Goal: Information Seeking & Learning: Learn about a topic

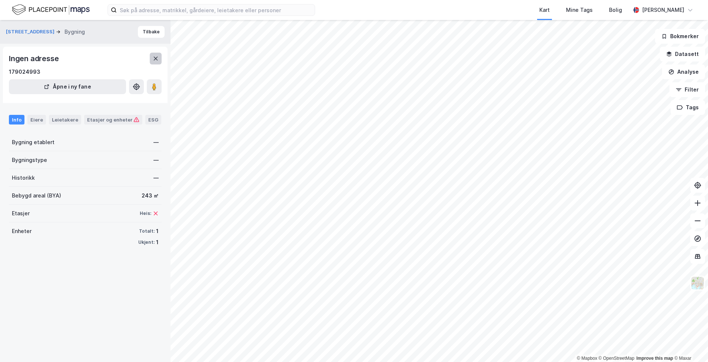
click at [159, 62] on button at bounding box center [156, 59] width 12 height 12
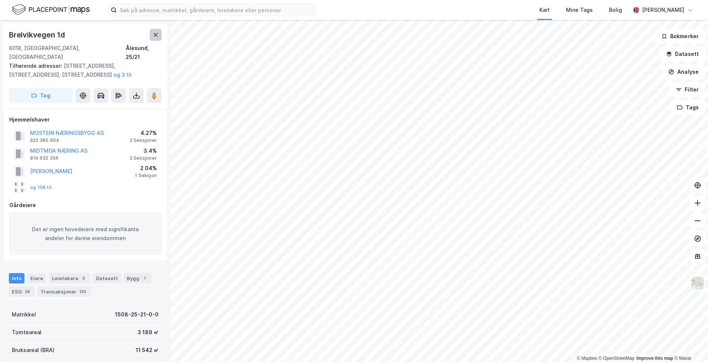
click at [156, 34] on icon at bounding box center [156, 35] width 6 height 6
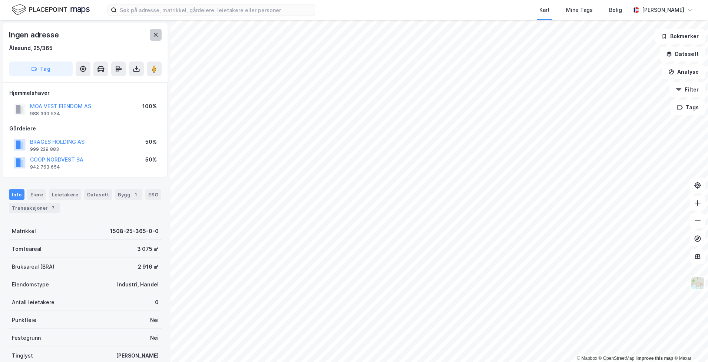
click at [156, 37] on icon at bounding box center [156, 35] width 6 height 6
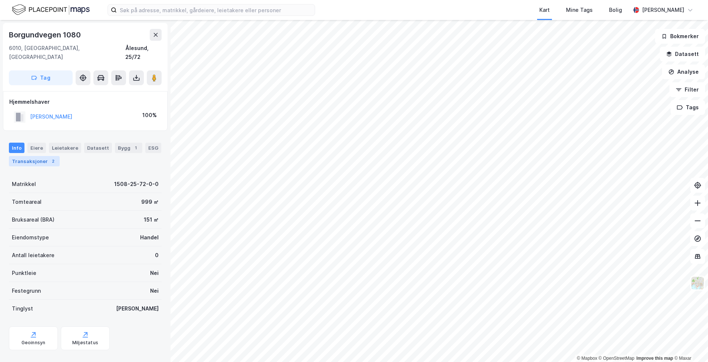
click at [36, 156] on div "Transaksjoner 2" at bounding box center [34, 161] width 51 height 10
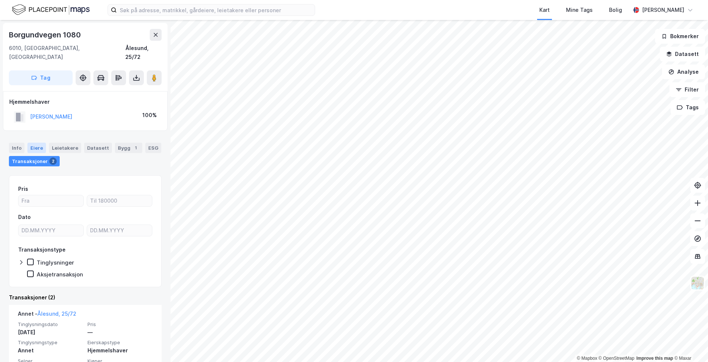
click at [38, 143] on div "Eiere" at bounding box center [36, 148] width 19 height 10
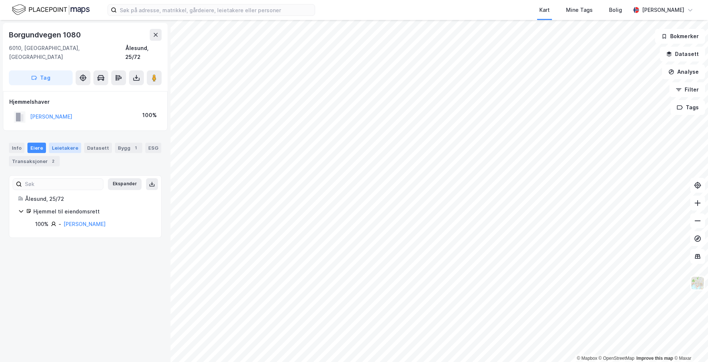
click at [59, 143] on div "Leietakere" at bounding box center [65, 148] width 32 height 10
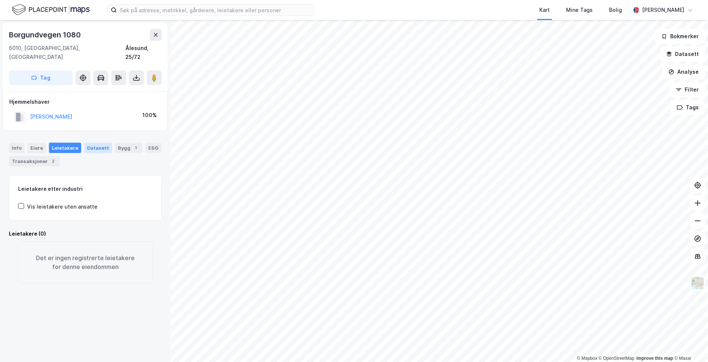
click at [97, 143] on div "Datasett" at bounding box center [98, 148] width 28 height 10
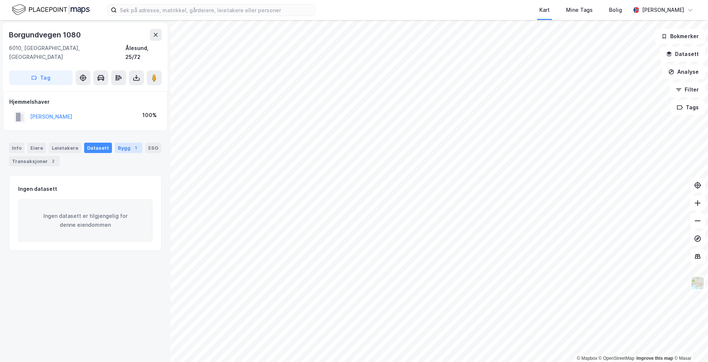
click at [124, 143] on div "Bygg 1" at bounding box center [128, 148] width 27 height 10
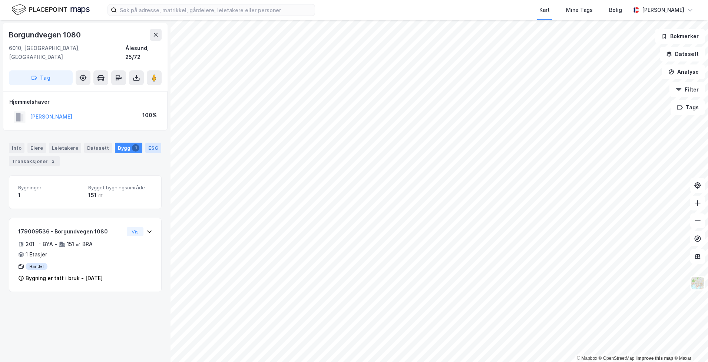
click at [148, 143] on div "ESG" at bounding box center [153, 148] width 16 height 10
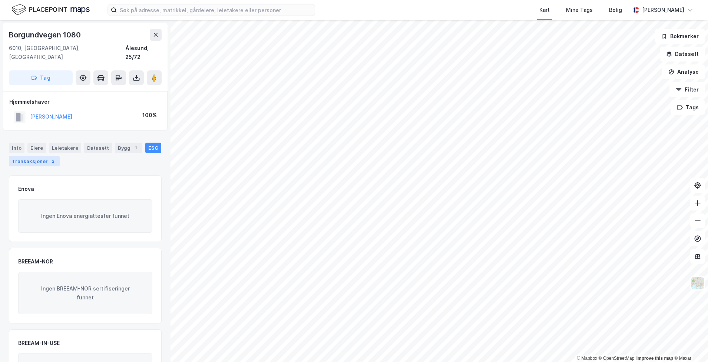
click at [37, 156] on div "Transaksjoner 2" at bounding box center [34, 161] width 51 height 10
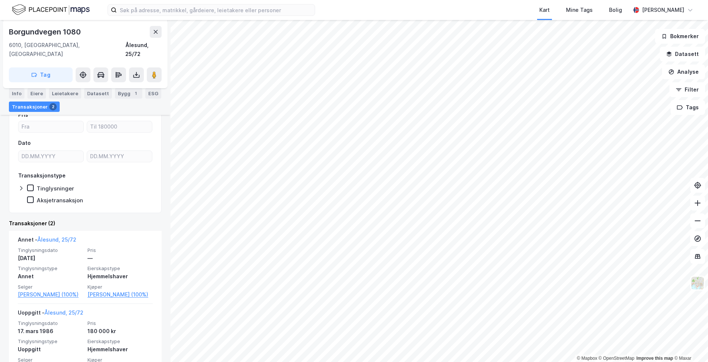
scroll to position [106, 0]
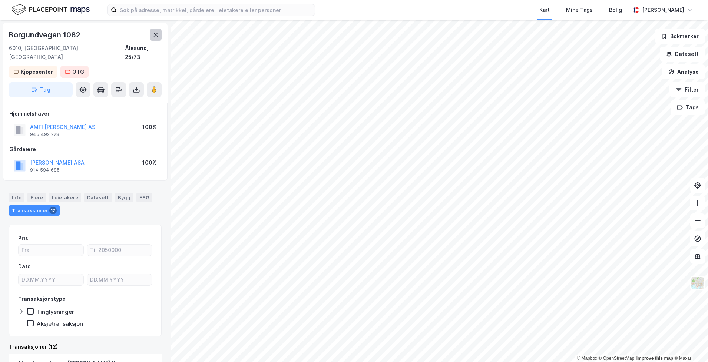
click at [155, 34] on icon at bounding box center [156, 35] width 4 height 4
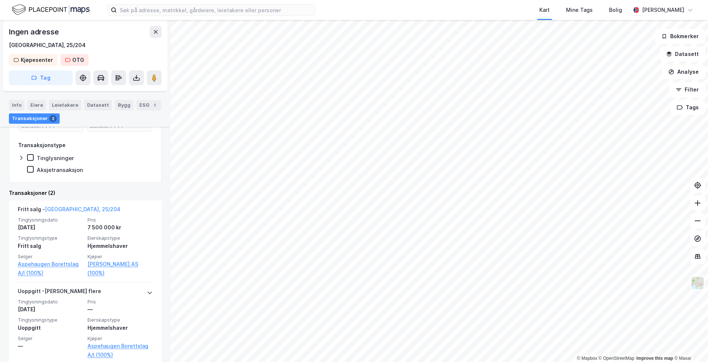
scroll to position [156, 0]
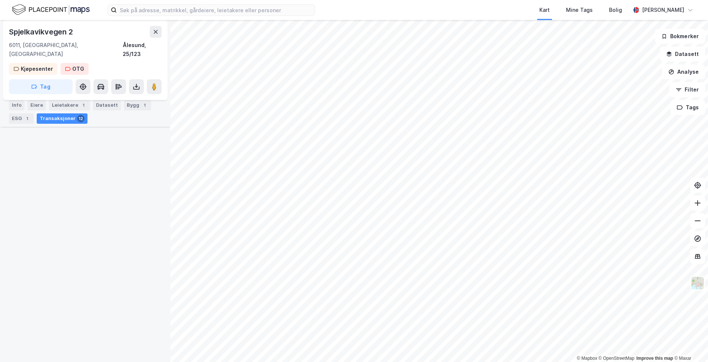
scroll to position [1960, 0]
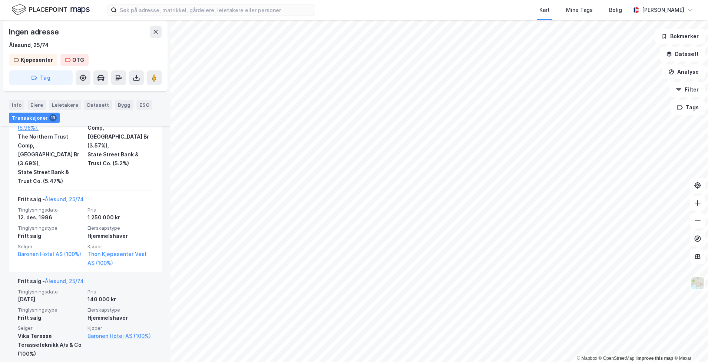
scroll to position [1300, 0]
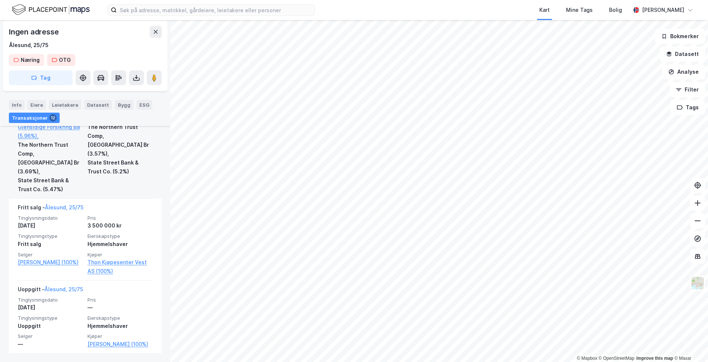
scroll to position [1931, 0]
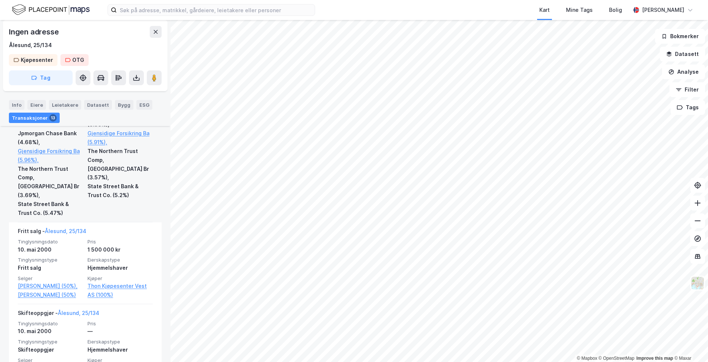
scroll to position [1964, 0]
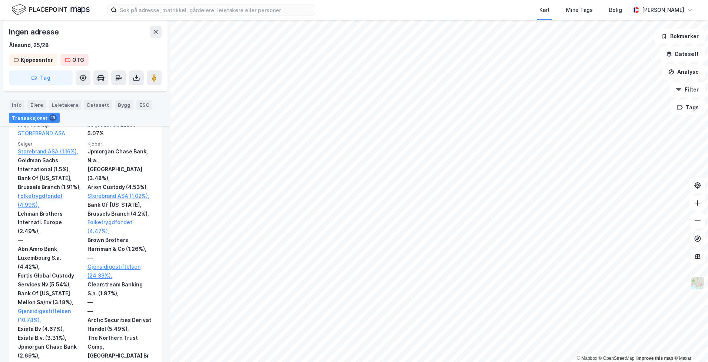
scroll to position [606, 0]
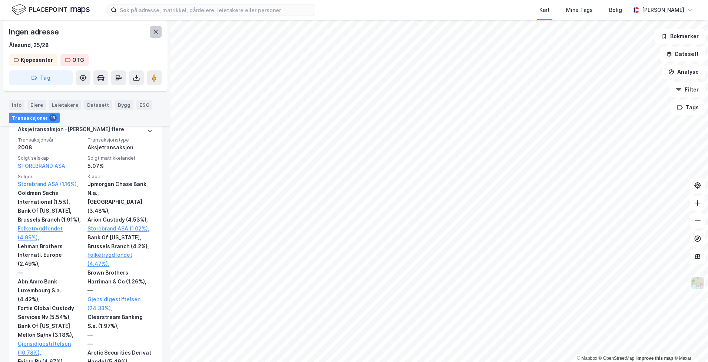
click at [152, 30] on button at bounding box center [156, 32] width 12 height 12
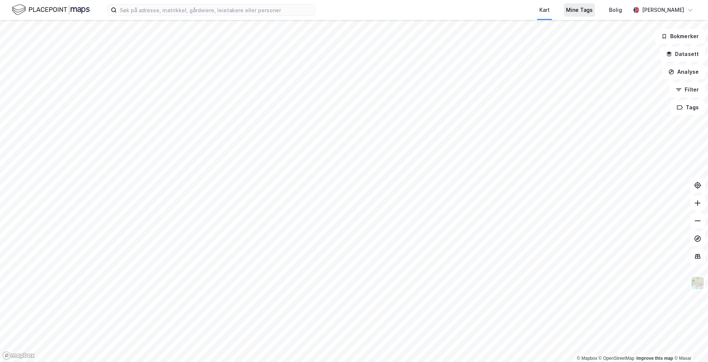
click at [592, 10] on div "Mine Tags" at bounding box center [579, 10] width 27 height 9
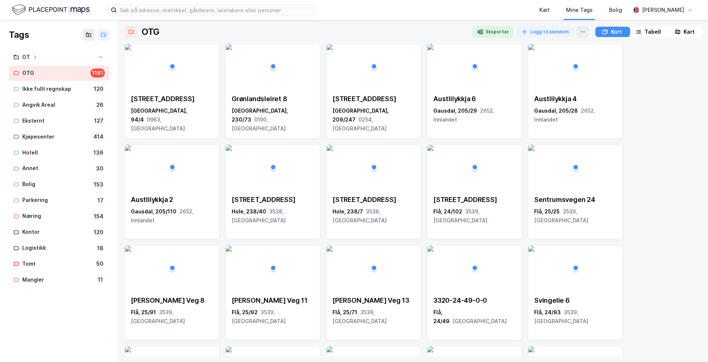
click at [652, 31] on div "Tabell" at bounding box center [652, 31] width 16 height 9
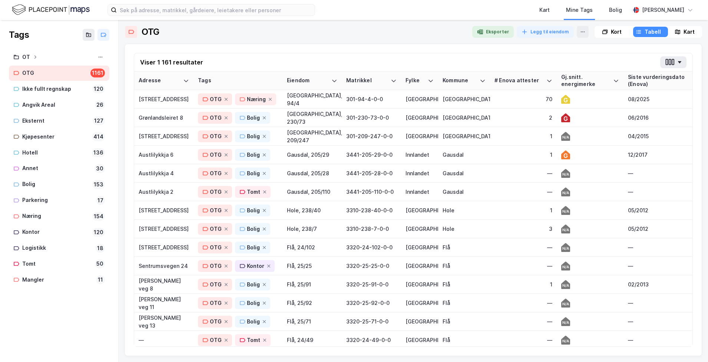
click at [650, 79] on div "Siste vurderingsdato (Enova)" at bounding box center [665, 81] width 75 height 14
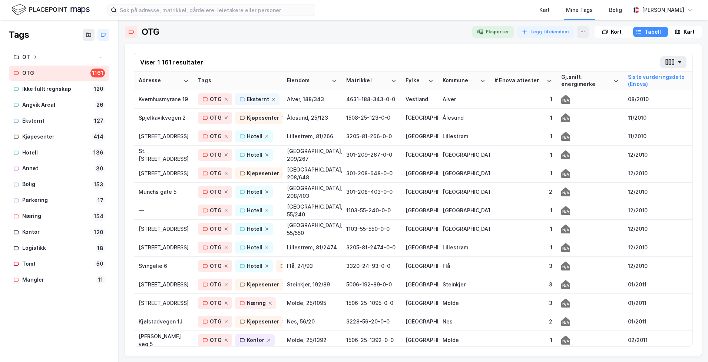
click at [647, 82] on div "Siste vurderingsdato (Enova)" at bounding box center [665, 81] width 75 height 14
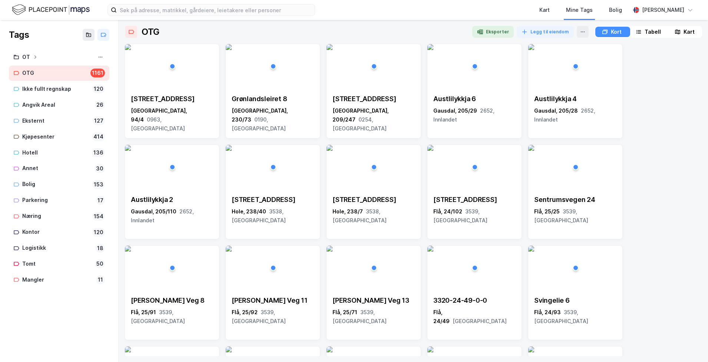
click at [651, 33] on div "Tabell" at bounding box center [652, 31] width 16 height 9
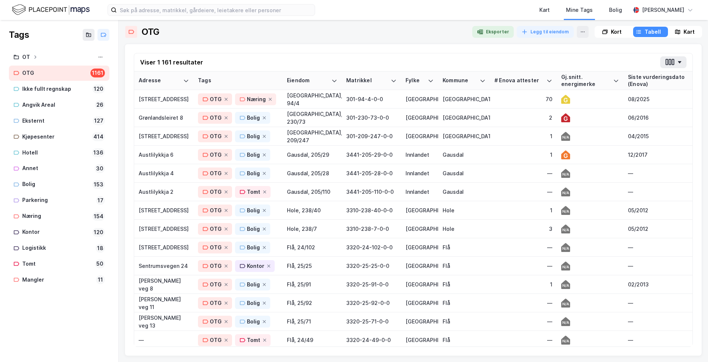
click at [651, 79] on div "Siste vurderingsdato (Enova)" at bounding box center [665, 81] width 75 height 14
